Goal: Task Accomplishment & Management: Use online tool/utility

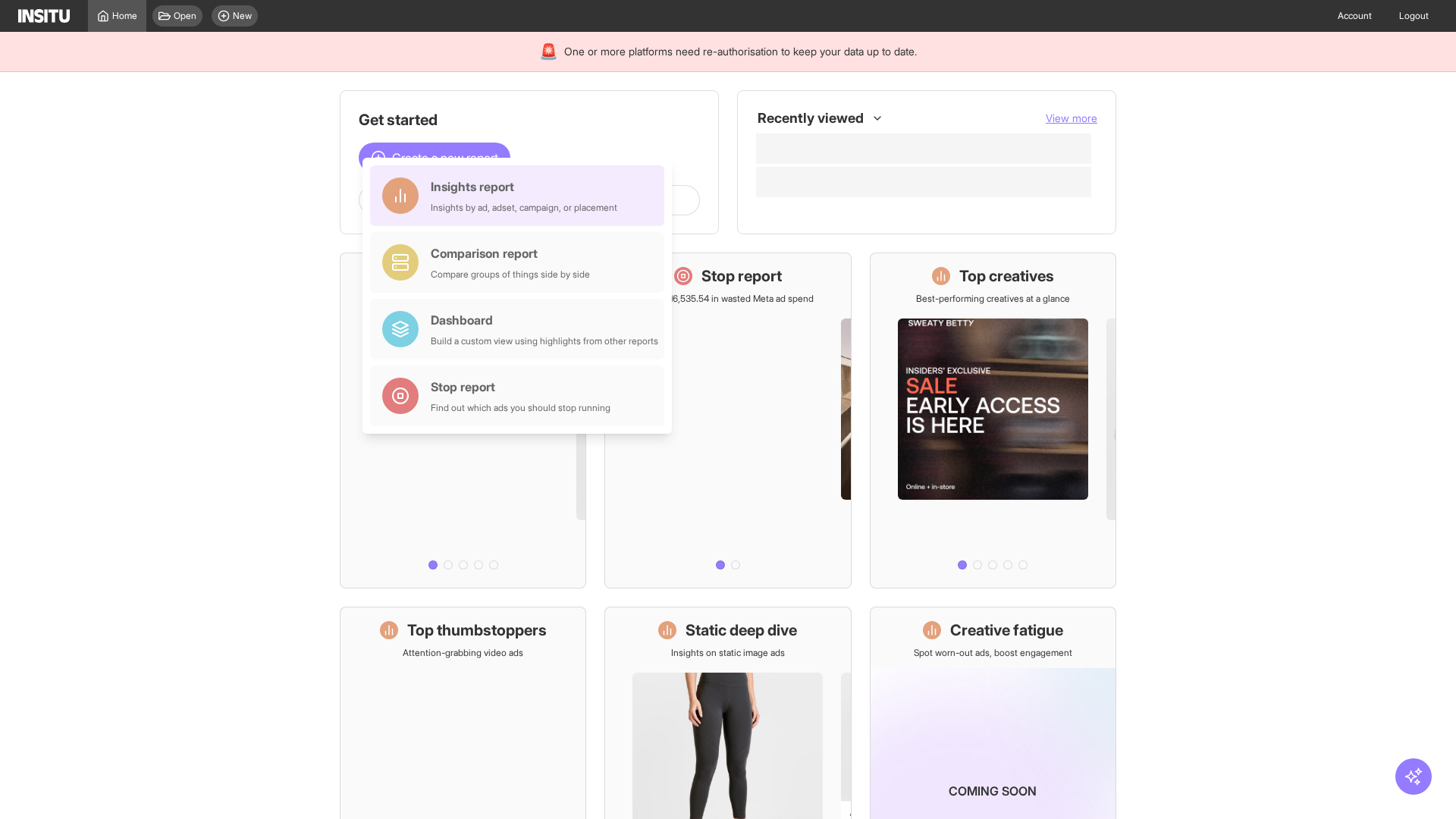
click at [521, 195] on div "Insights report Insights by ad, adset, campaign, or placement" at bounding box center [524, 195] width 186 height 37
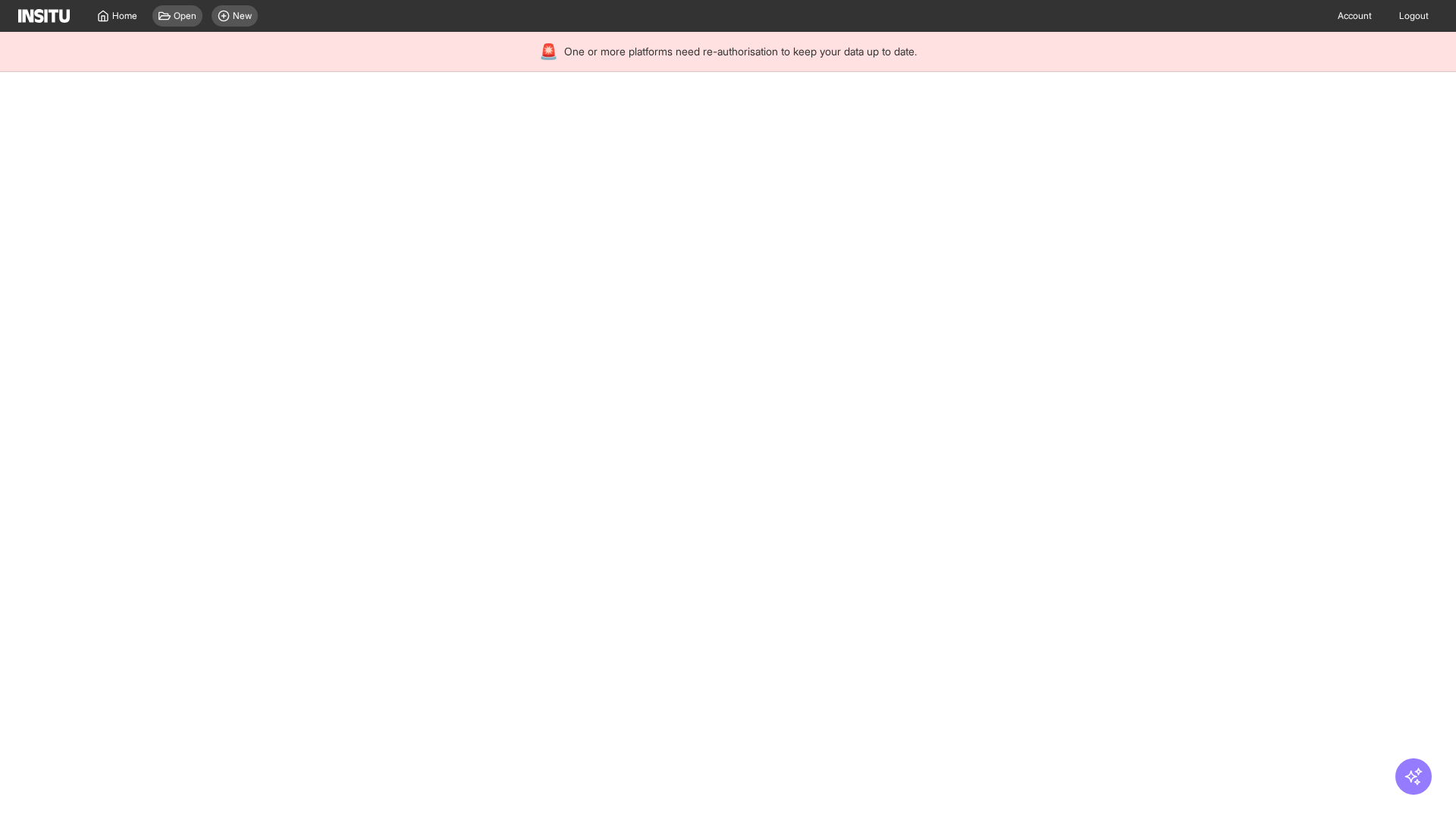
select select "**"
